Goal: Task Accomplishment & Management: Use online tool/utility

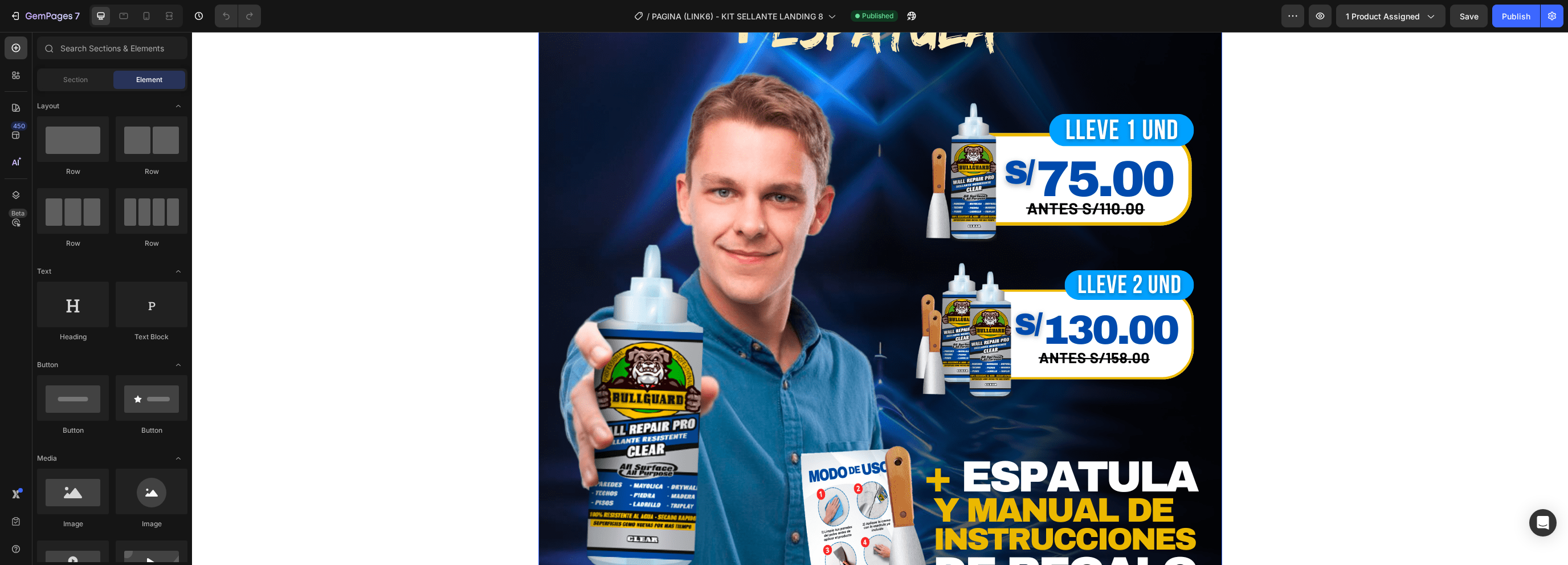
scroll to position [342, 0]
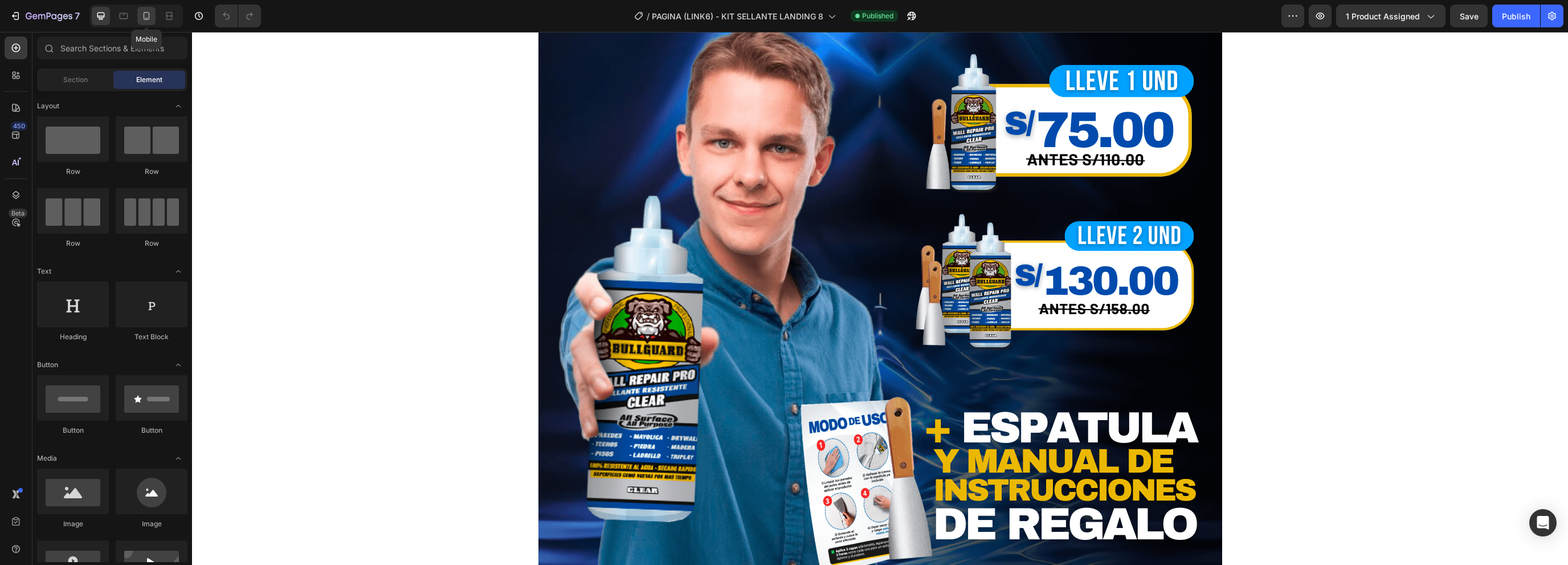
click at [145, 13] on icon at bounding box center [147, 16] width 6 height 8
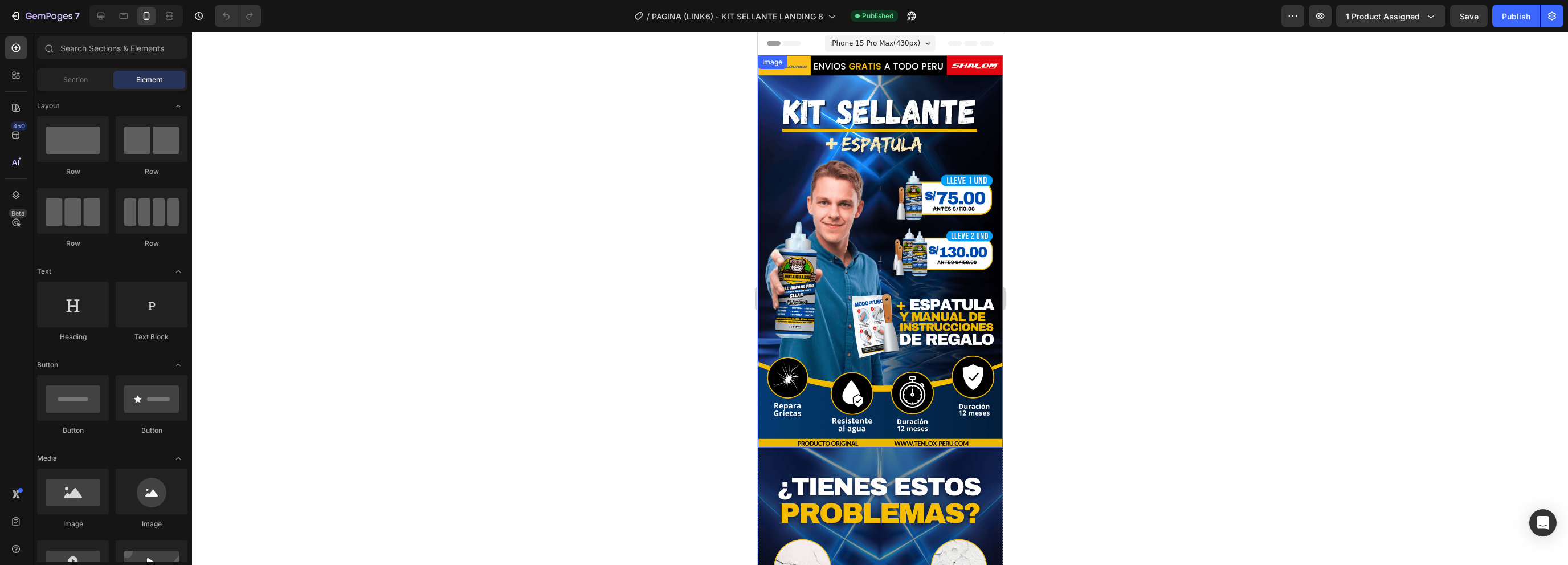
click at [901, 198] on img at bounding box center [880, 251] width 245 height 392
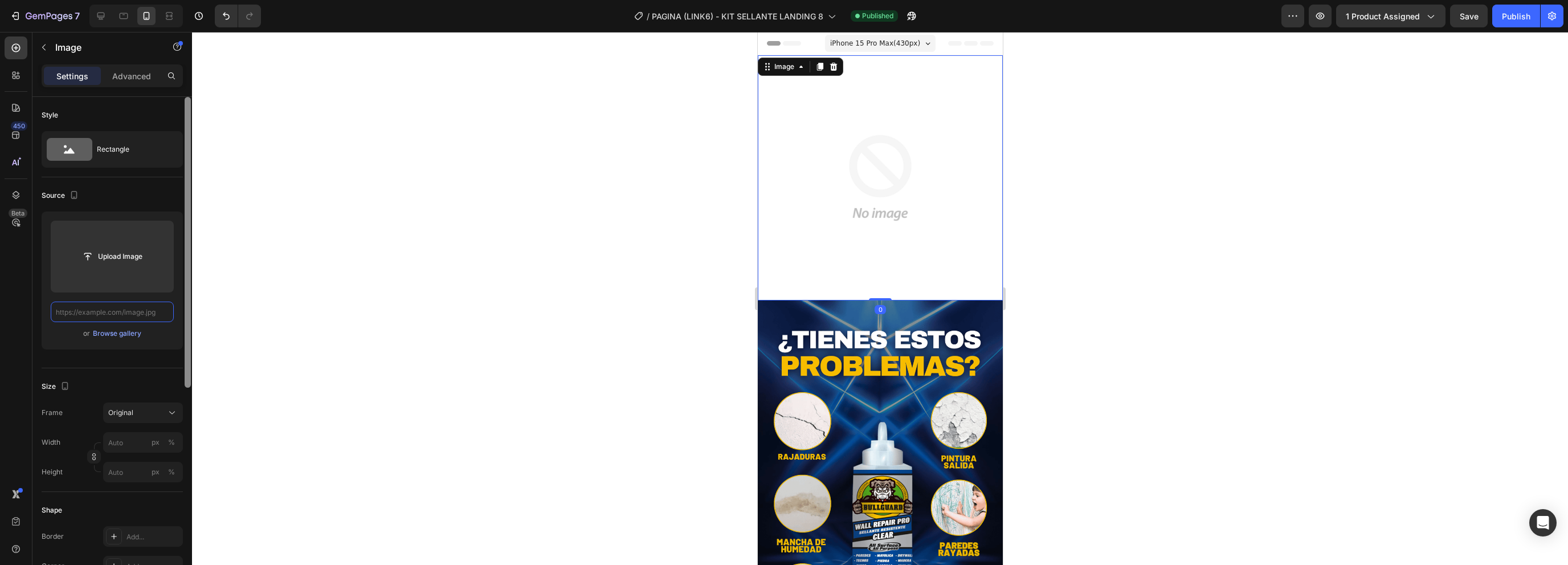
paste input "[URL][DOMAIN_NAME]"
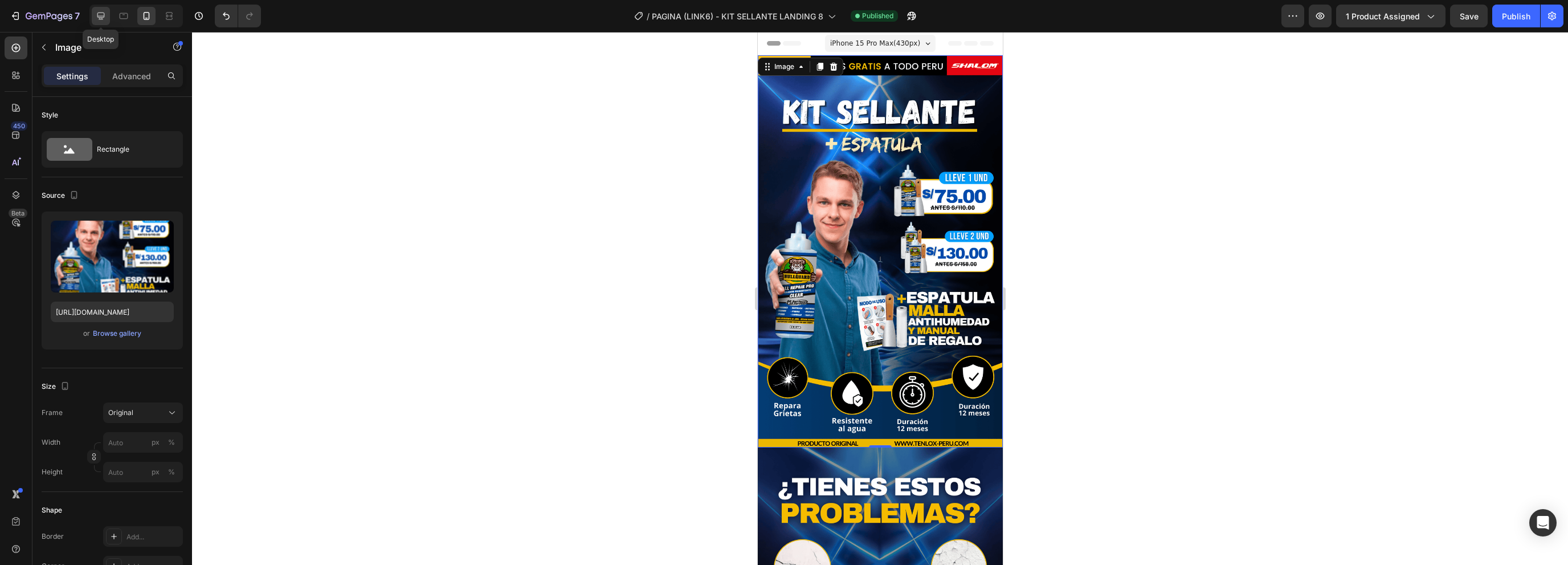
click at [97, 23] on div at bounding box center [101, 16] width 18 height 18
type input "[URL][DOMAIN_NAME]"
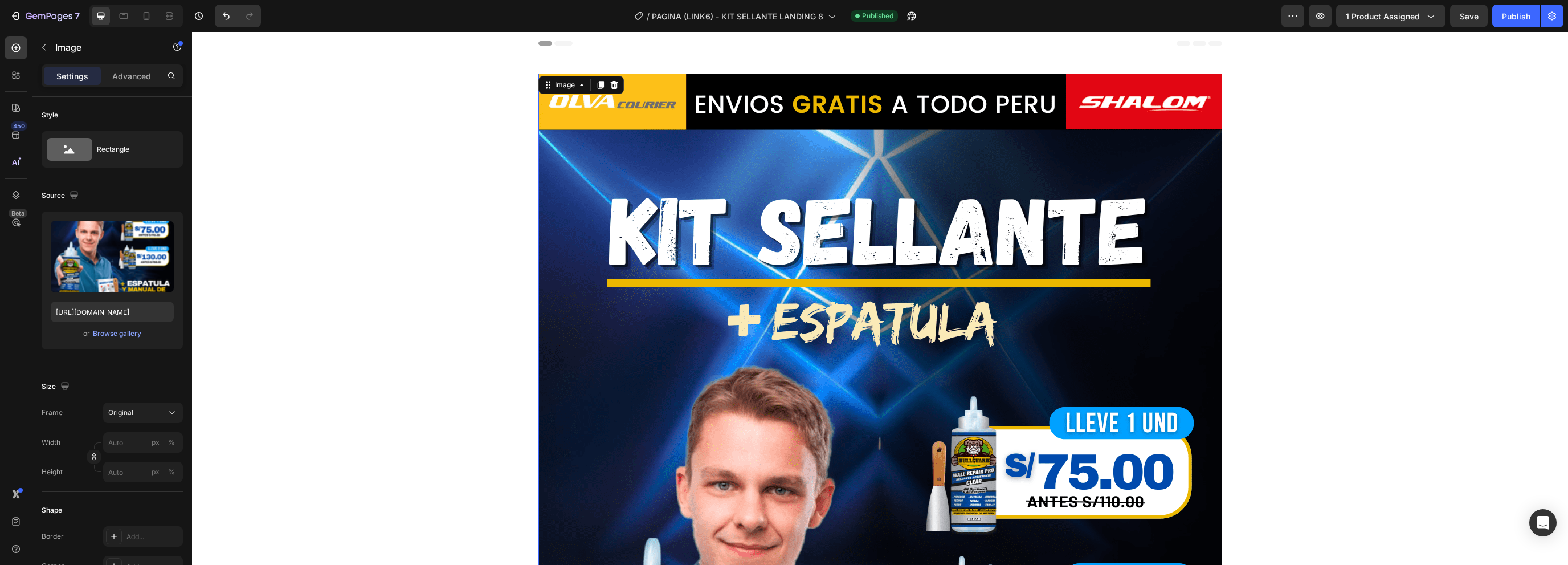
scroll to position [2, 0]
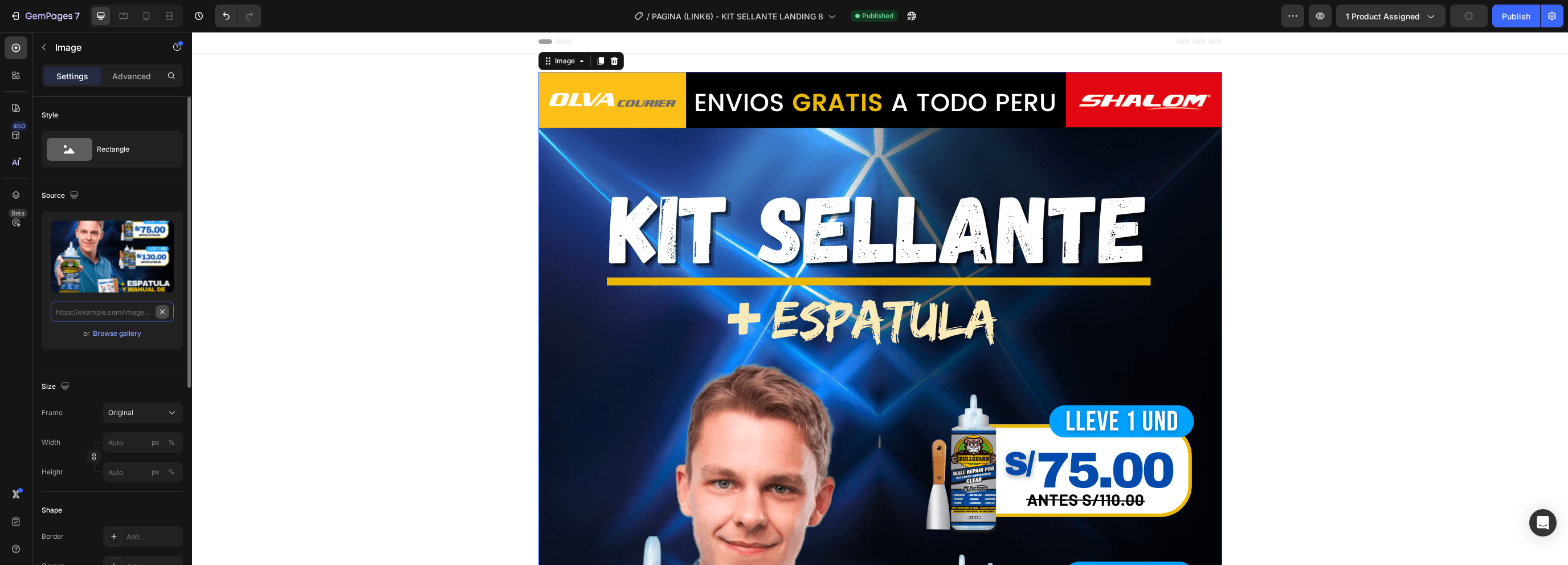
scroll to position [0, 0]
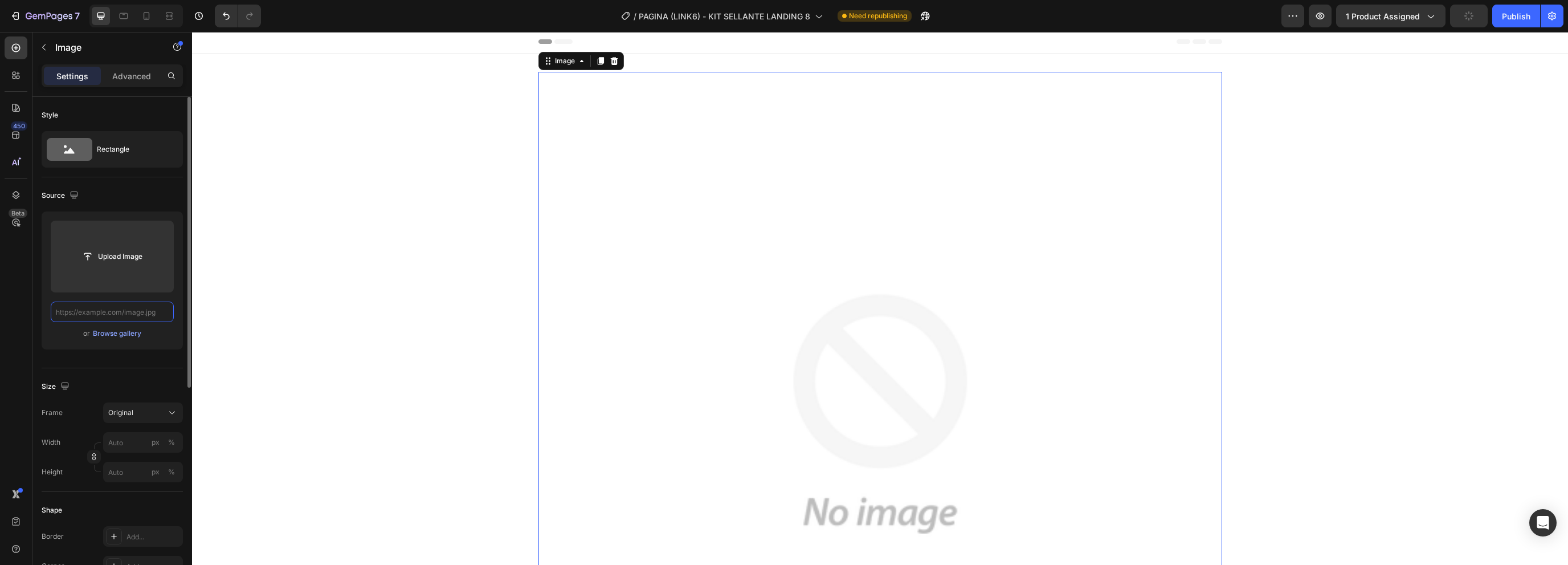
paste input "[URL][DOMAIN_NAME]"
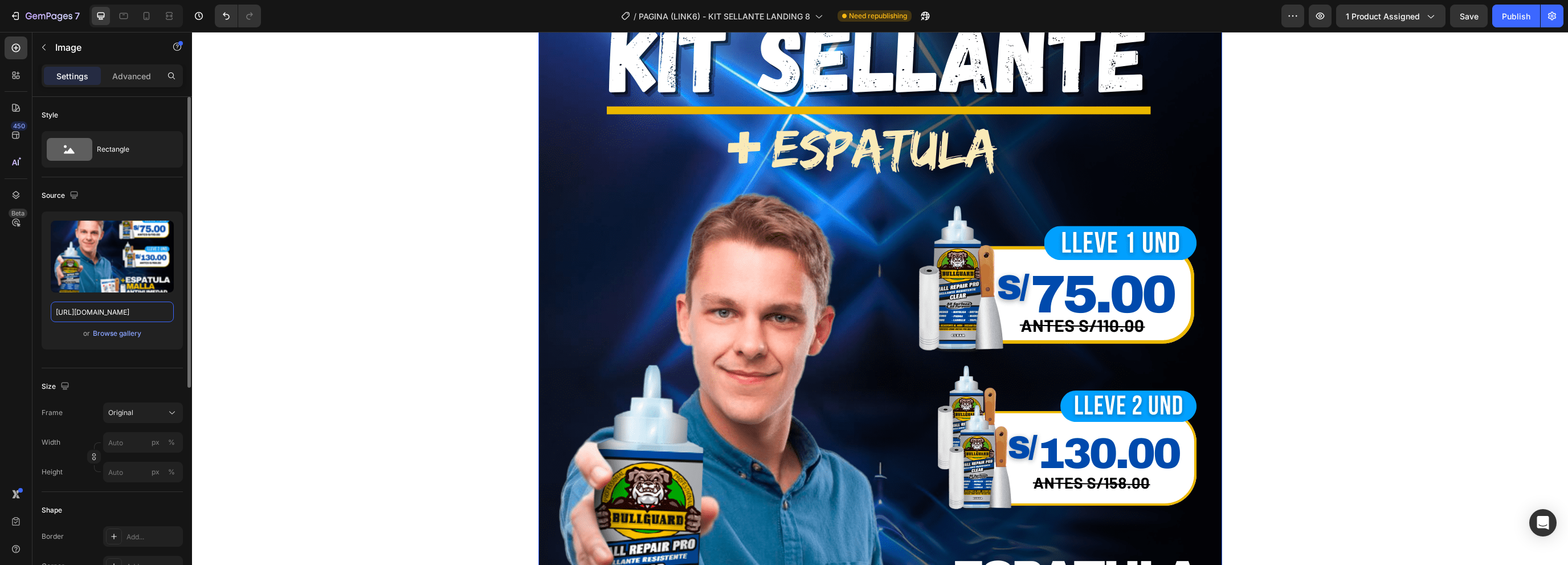
scroll to position [401, 0]
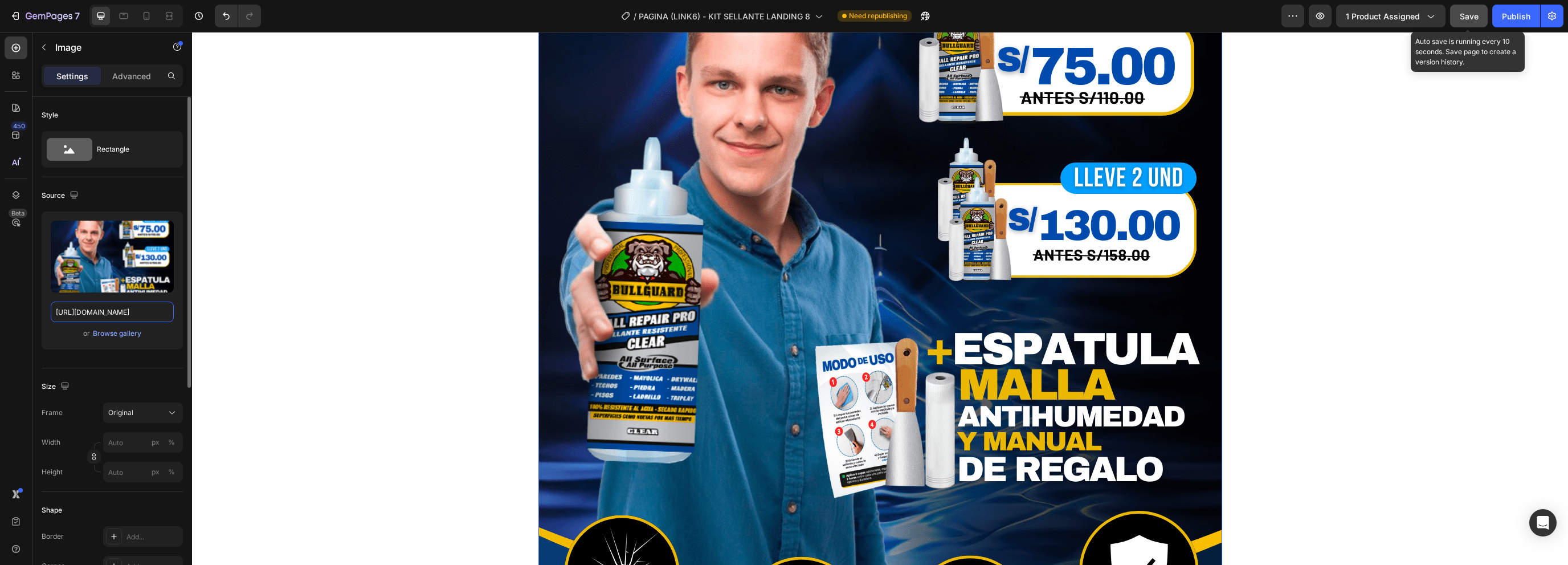
type input "[URL][DOMAIN_NAME]"
click at [1479, 15] on button "Save" at bounding box center [1469, 15] width 38 height 23
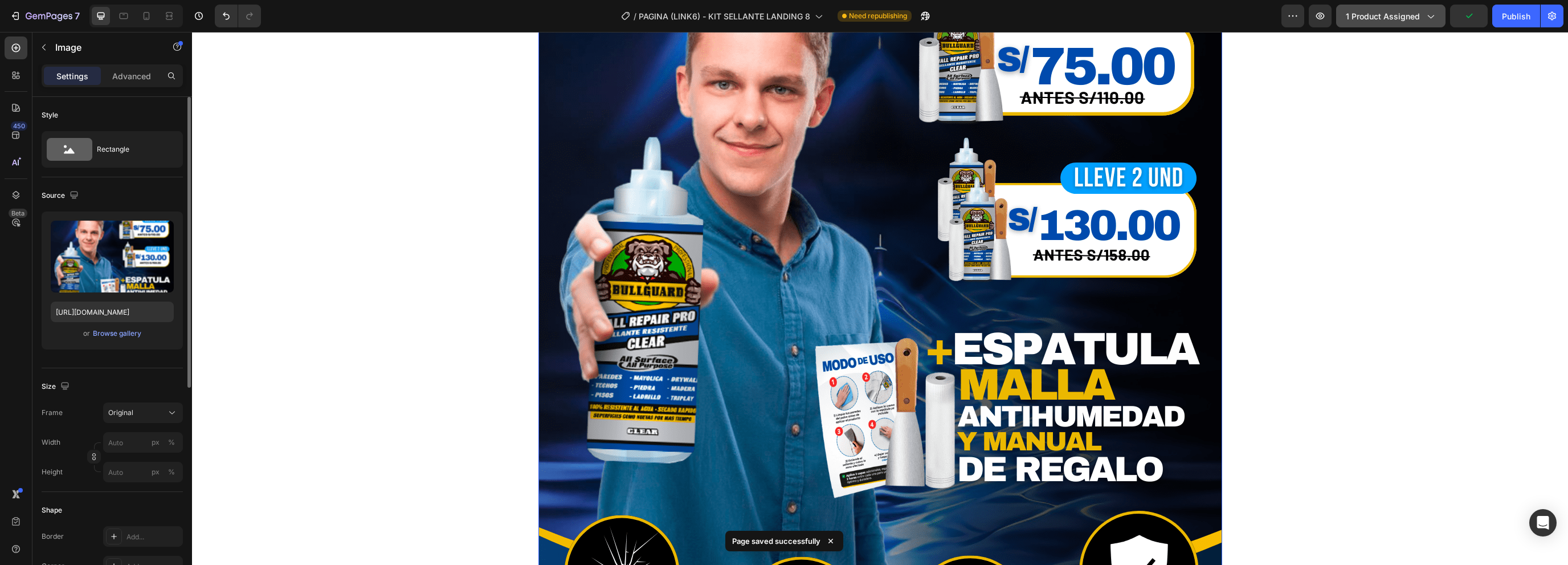
click at [1413, 20] on span "1 product assigned" at bounding box center [1383, 16] width 74 height 12
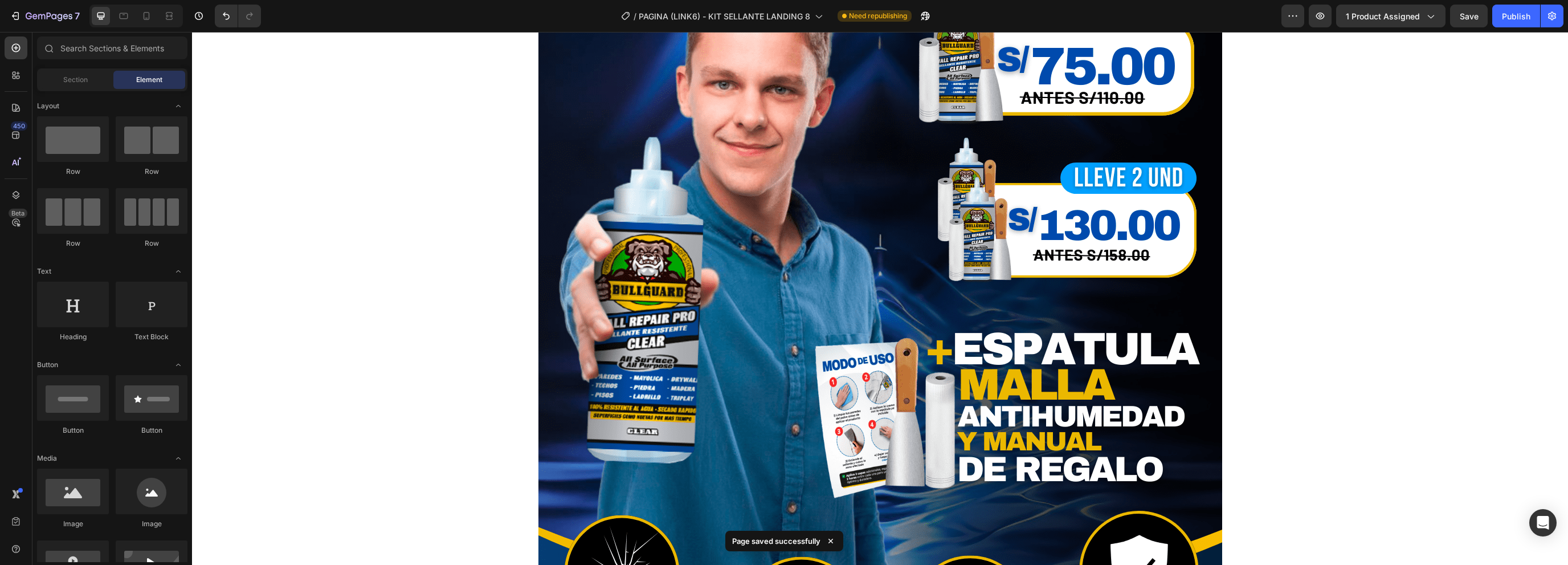
click at [1507, 19] on div "Publish" at bounding box center [1516, 16] width 29 height 12
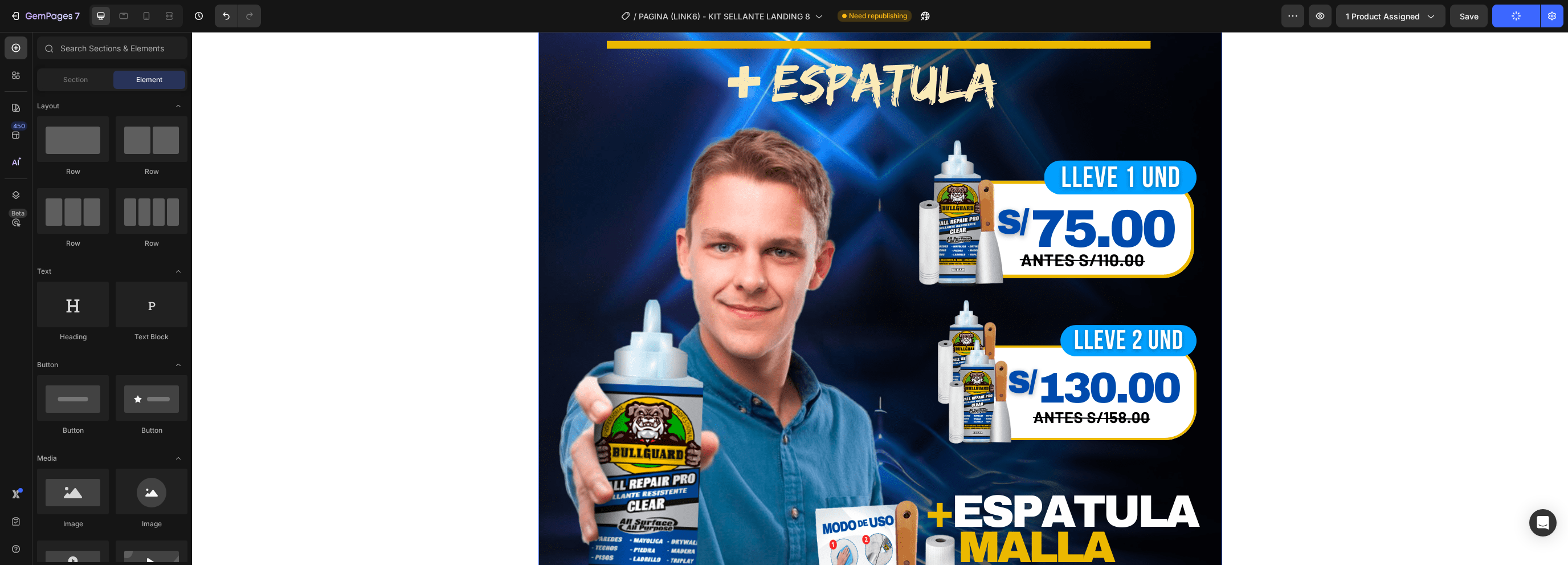
scroll to position [230, 0]
